Goal: Task Accomplishment & Management: Use online tool/utility

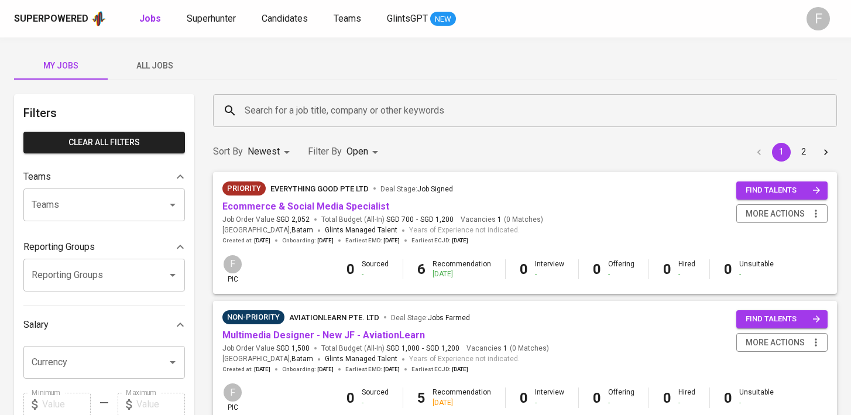
click at [331, 95] on div "Search for a job title, company or other keywords" at bounding box center [525, 110] width 624 height 33
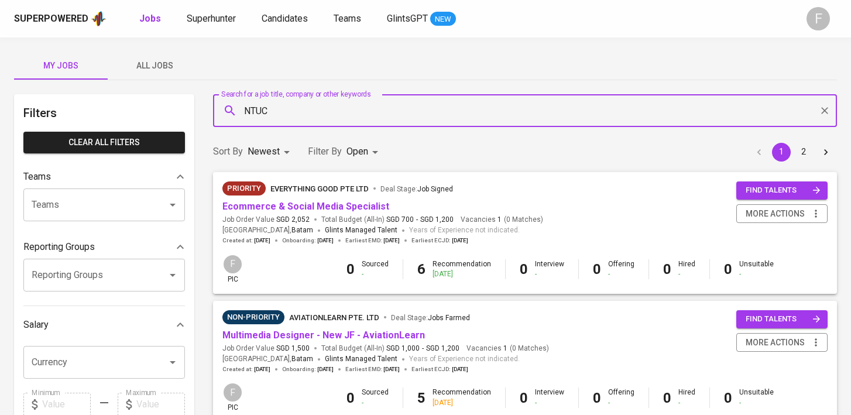
type input "NTUC"
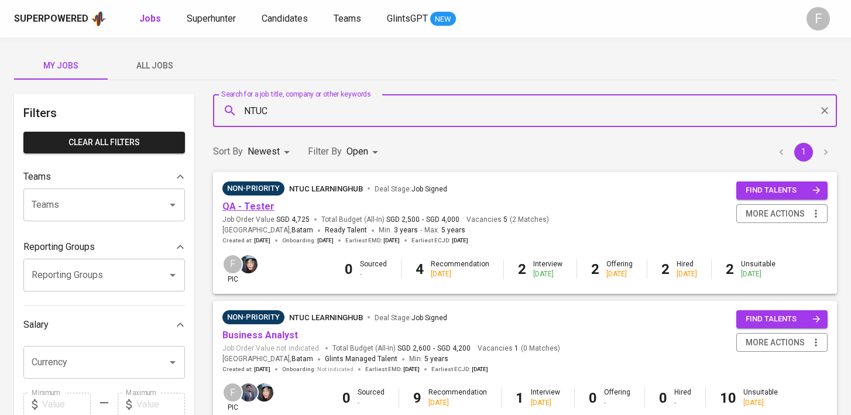
click at [258, 206] on link "QA - Tester" at bounding box center [248, 206] width 52 height 11
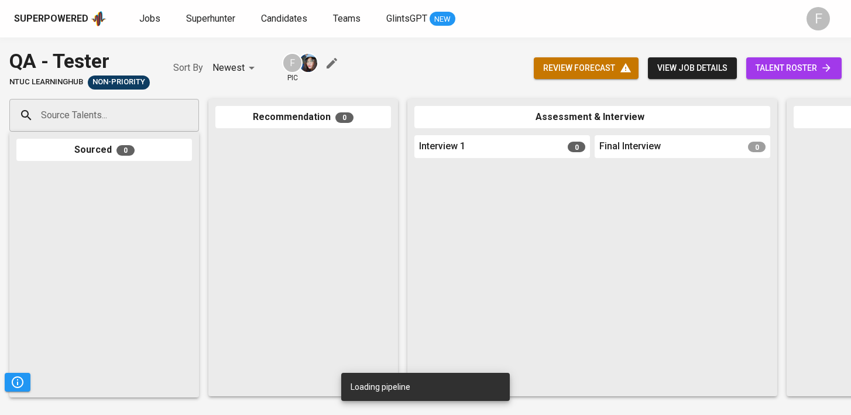
click at [810, 67] on span "talent roster" at bounding box center [793, 68] width 77 height 15
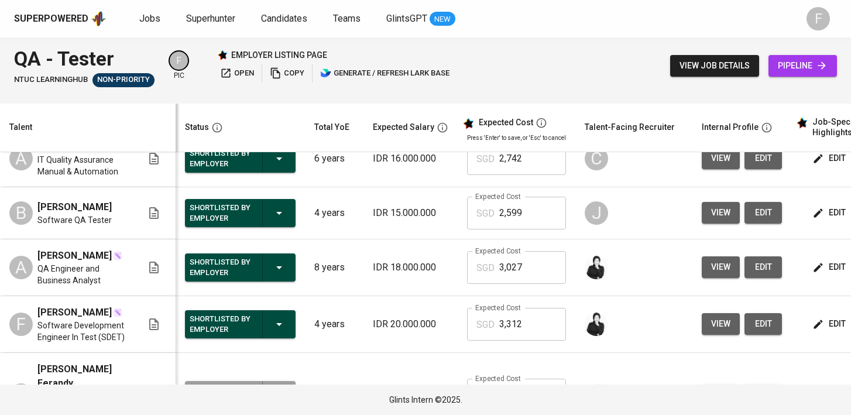
scroll to position [0, 151]
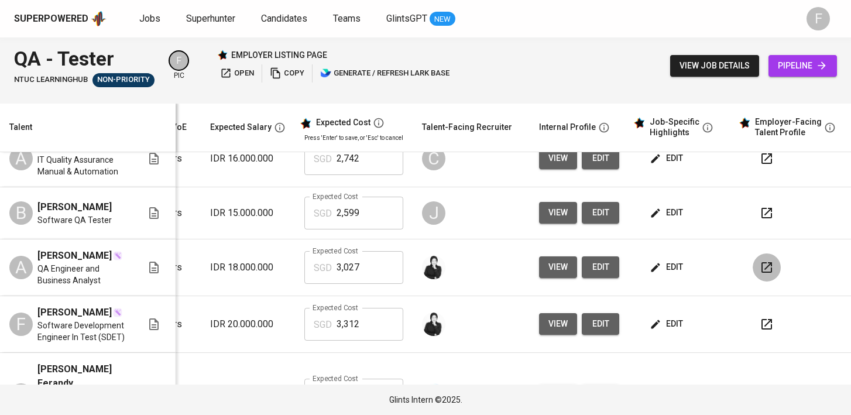
click at [761, 262] on icon "button" at bounding box center [766, 267] width 11 height 11
